Goal: Information Seeking & Learning: Learn about a topic

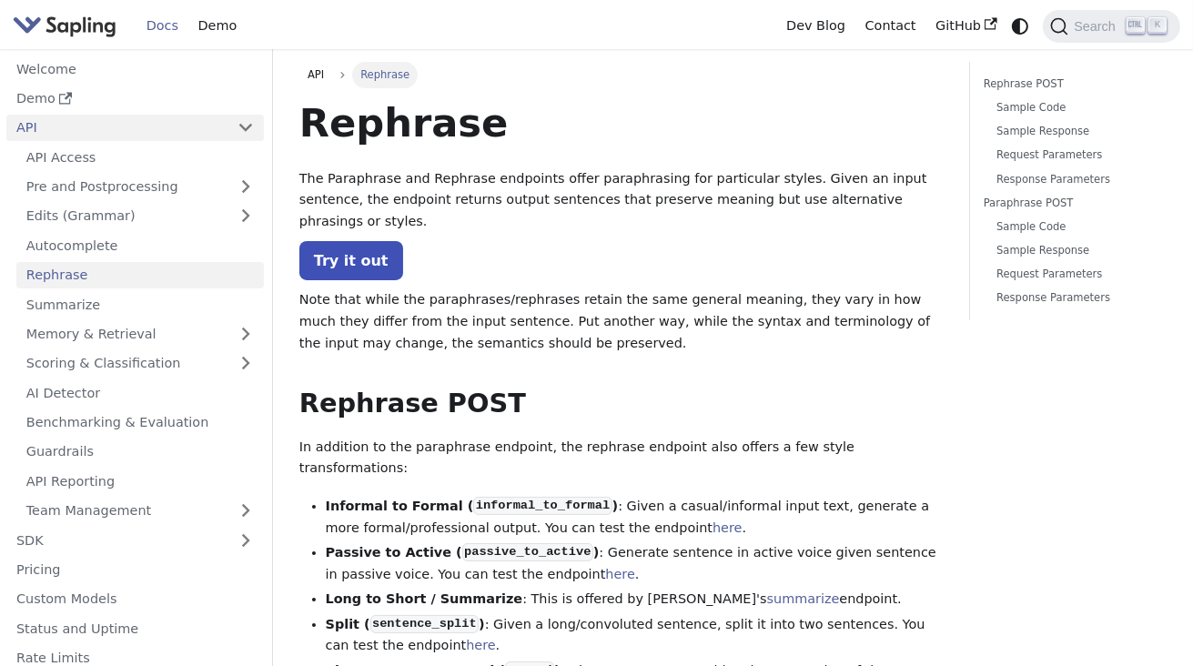
click at [63, 128] on link "API" at bounding box center [116, 128] width 221 height 26
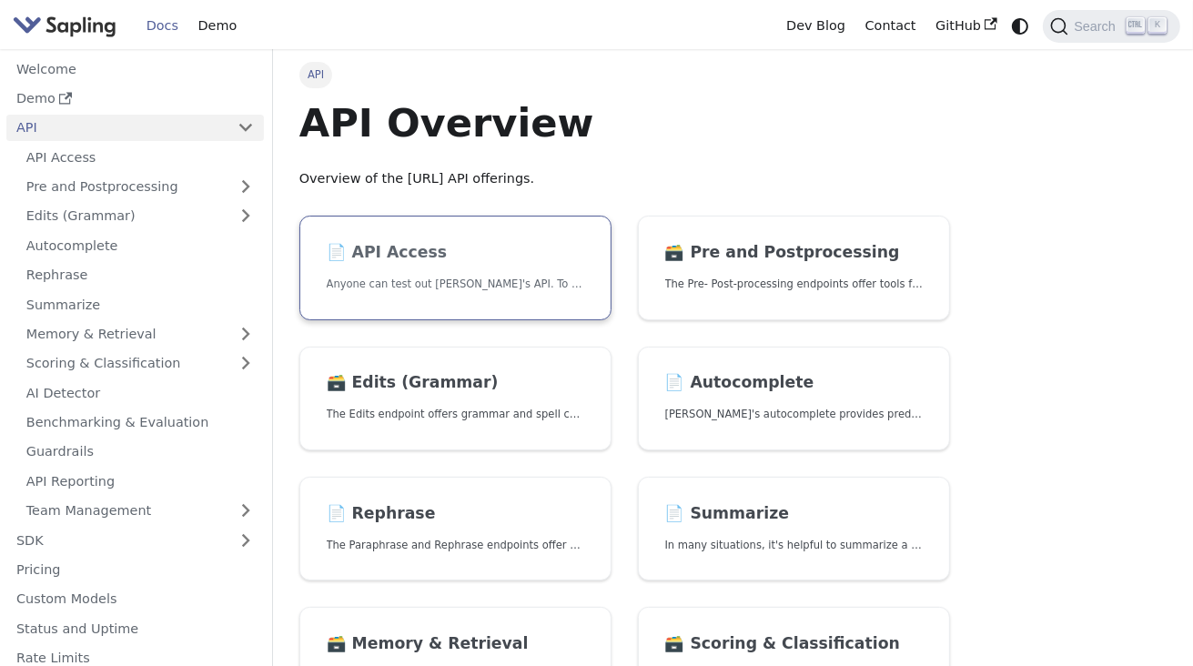
click at [441, 279] on p "Anyone can test out [PERSON_NAME]'s API. To get started with the API, simply:" at bounding box center [456, 284] width 258 height 17
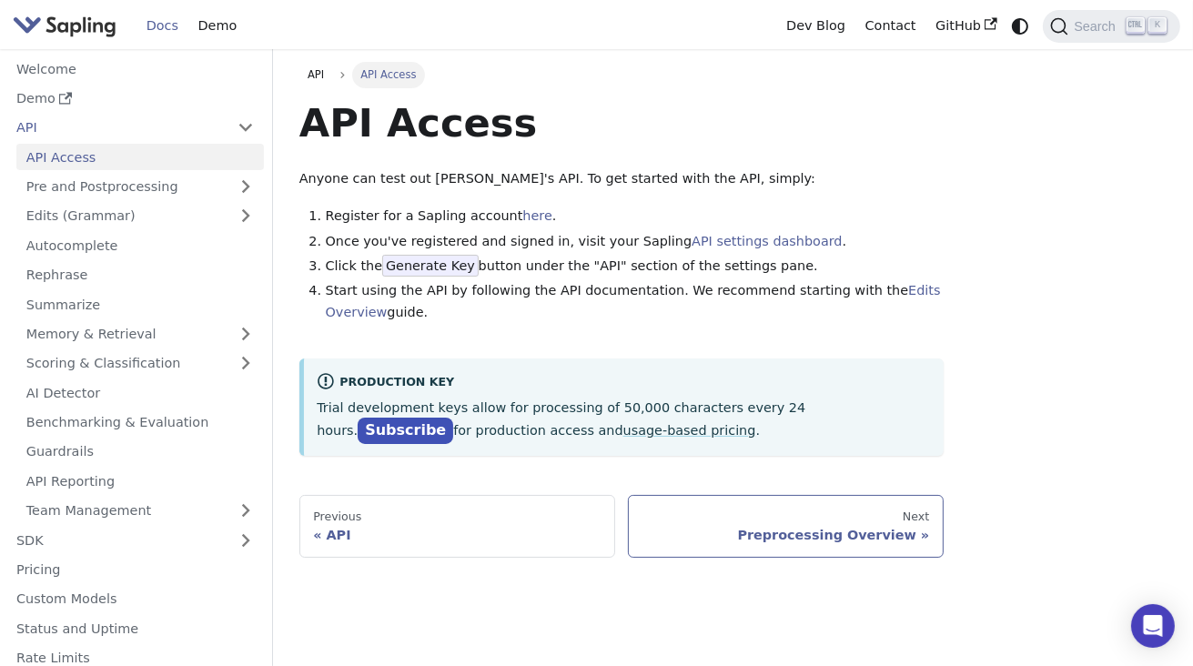
click at [886, 529] on div "Preprocessing Overview" at bounding box center [786, 535] width 288 height 16
